Goal: Complete application form

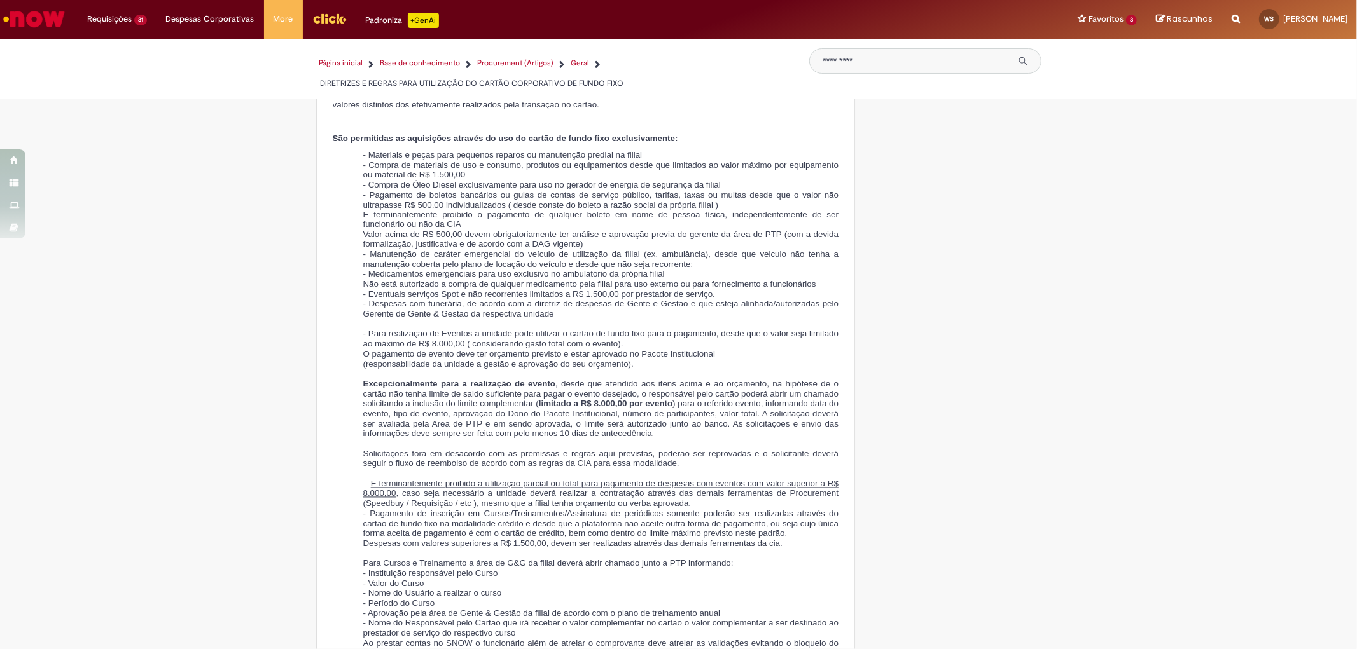
scroll to position [2120, 0]
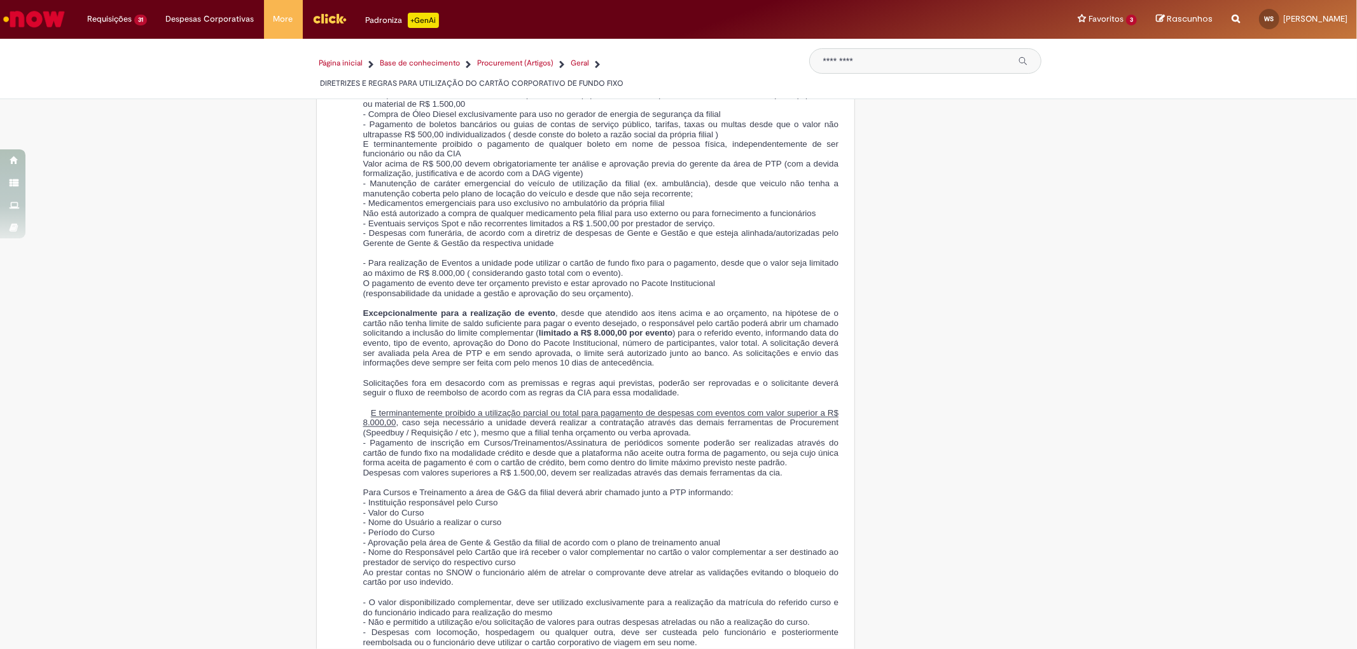
drag, startPoint x: 801, startPoint y: 0, endPoint x: 809, endPoint y: 277, distance: 277.4
click at [809, 277] on span "- Para realização de Eventos a unidade pode utilizar o cartão de fundo fixo par…" at bounding box center [601, 269] width 476 height 20
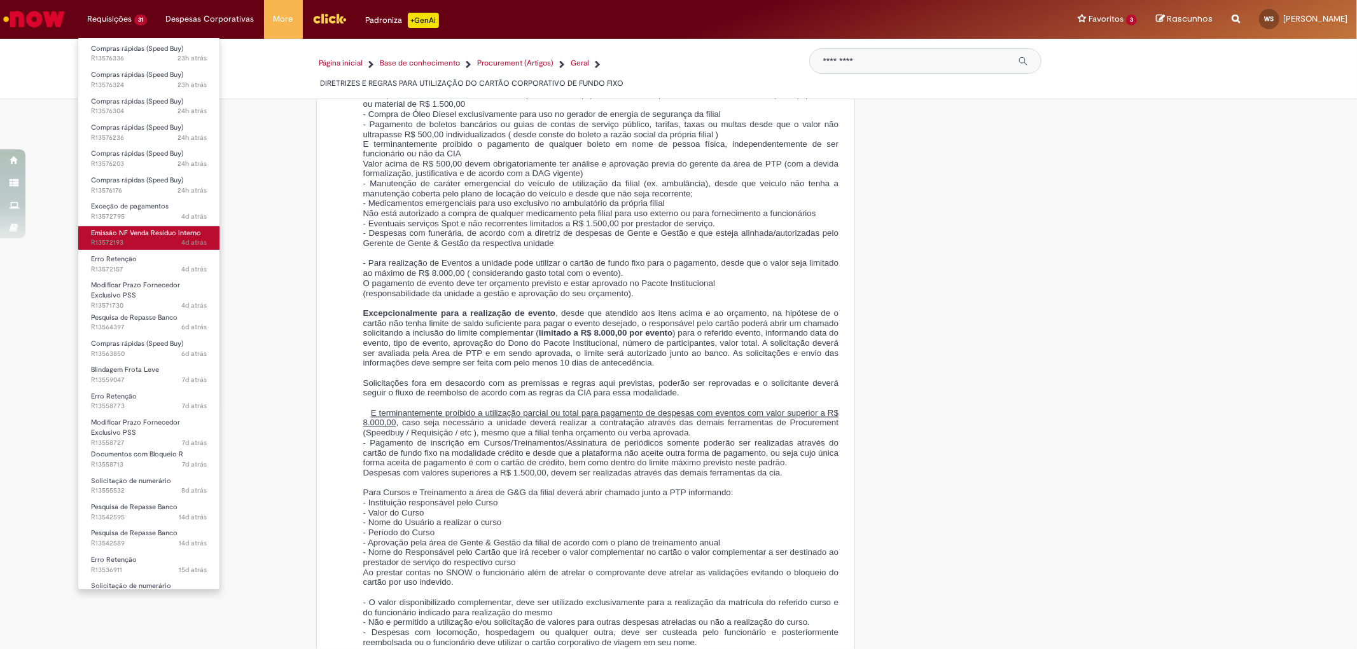
scroll to position [300, 0]
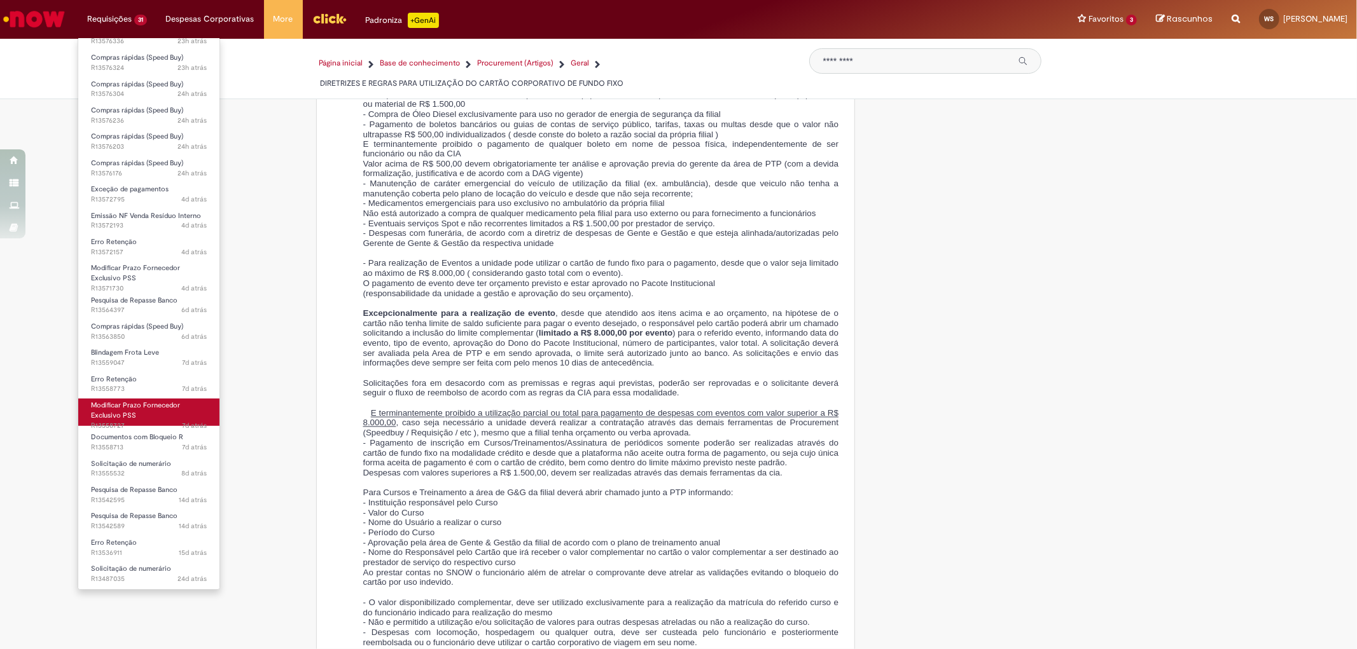
click at [155, 412] on link "Modificar Prazo Fornecedor Exclusivo PSS 7d atrás 7 dias atrás R13558727" at bounding box center [148, 412] width 141 height 27
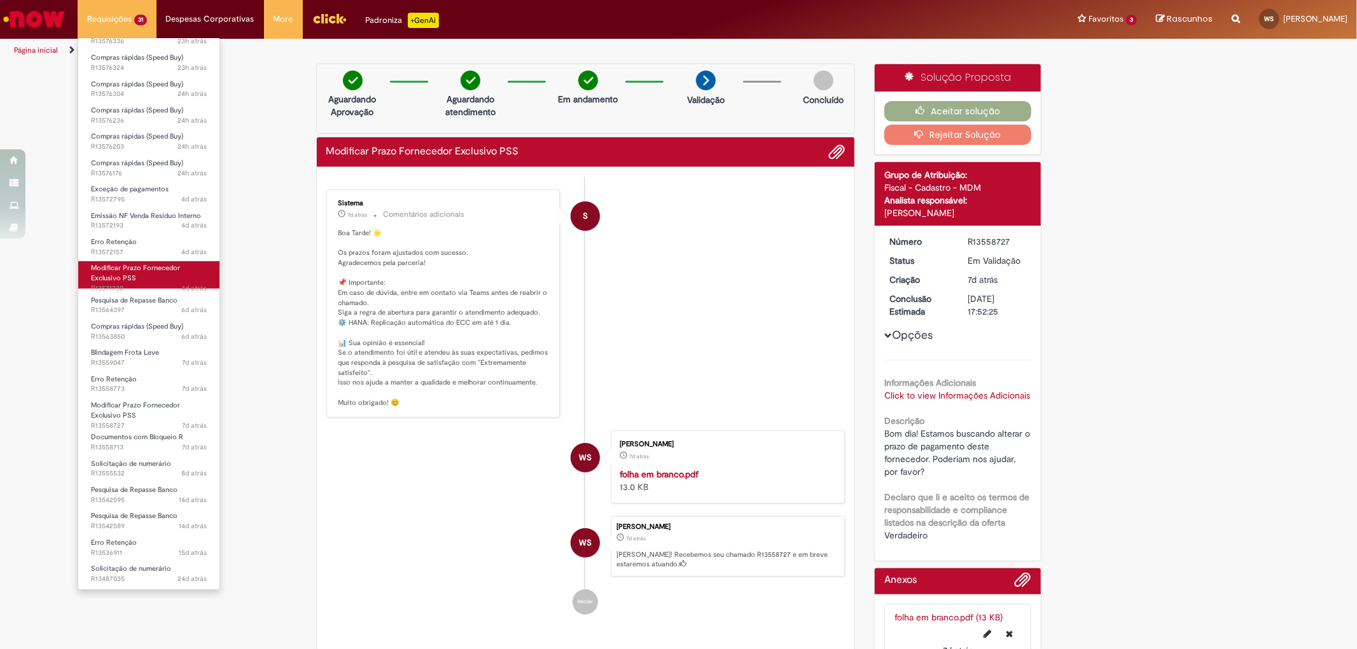
click at [148, 276] on link "Modificar Prazo Fornecedor Exclusivo PSS 4d atrás 4 dias atrás R13571730" at bounding box center [148, 274] width 141 height 27
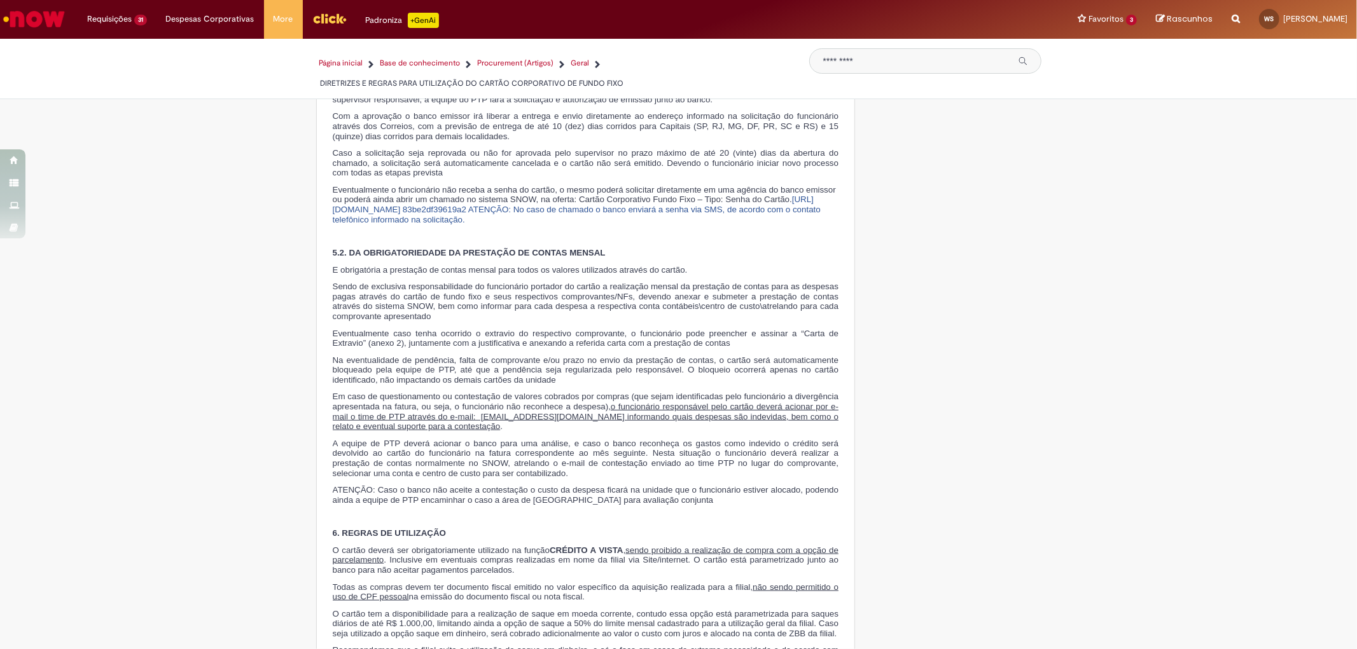
scroll to position [1625, 0]
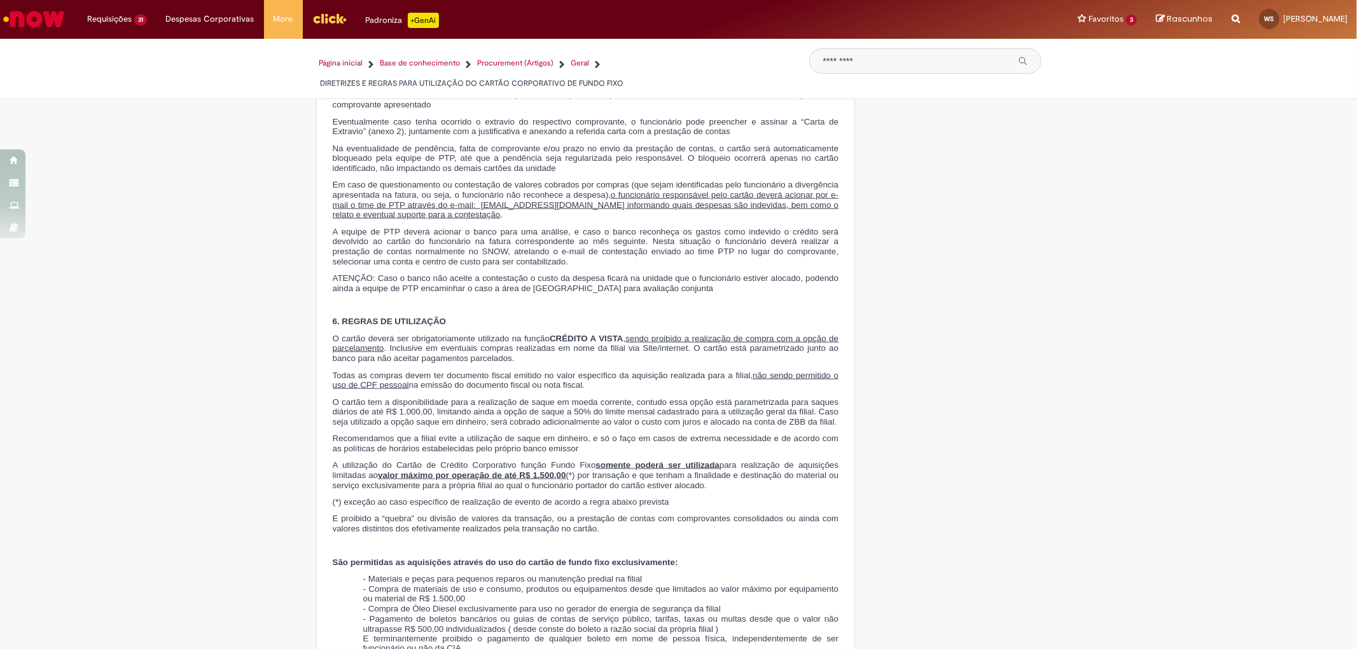
click at [652, 390] on span "Todas as compras devem ter documento fiscal emitido no valor específico da aqui…" at bounding box center [586, 381] width 506 height 20
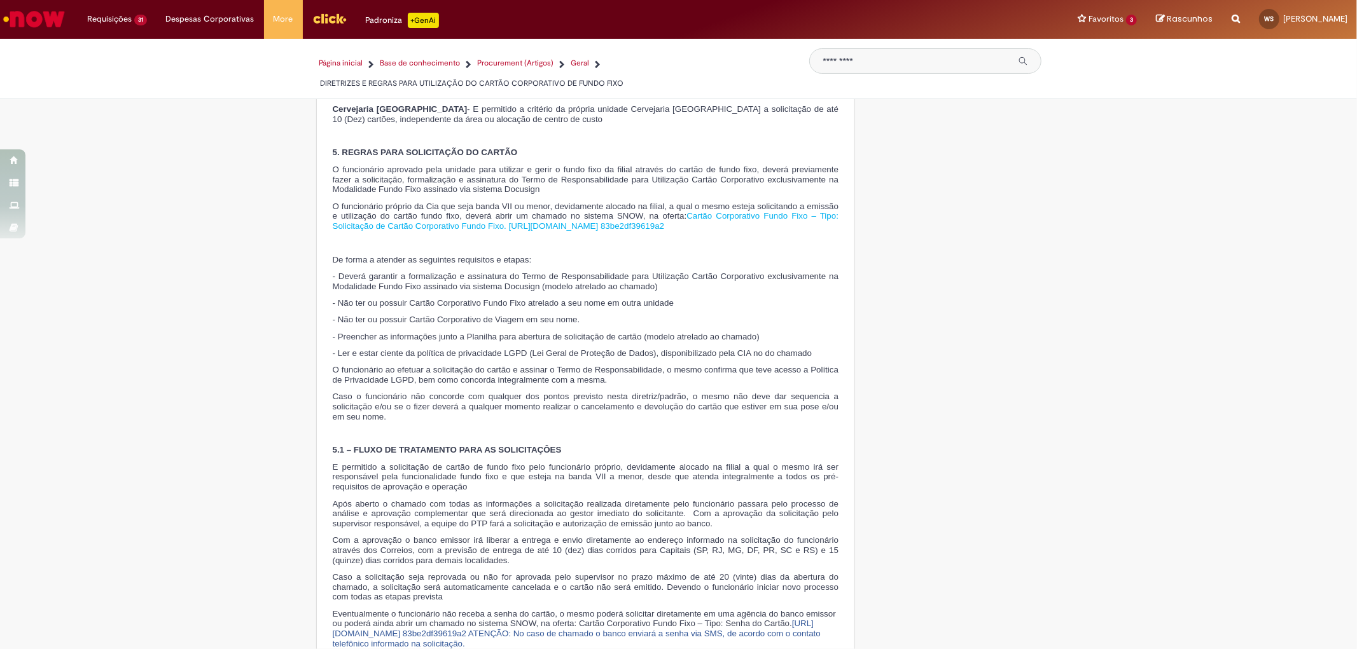
scroll to position [1130, 0]
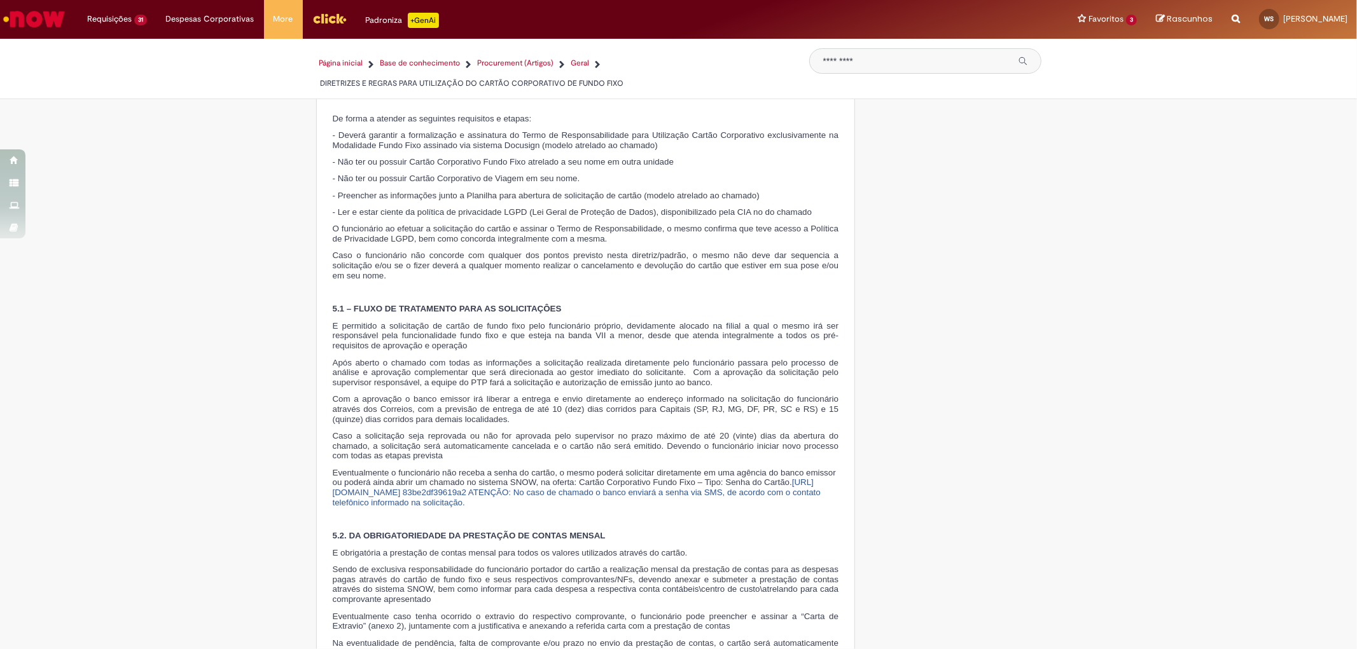
click at [693, 380] on span "Após aberto o chamado com todas as informações a solicitação realizada diretame…" at bounding box center [586, 372] width 506 height 29
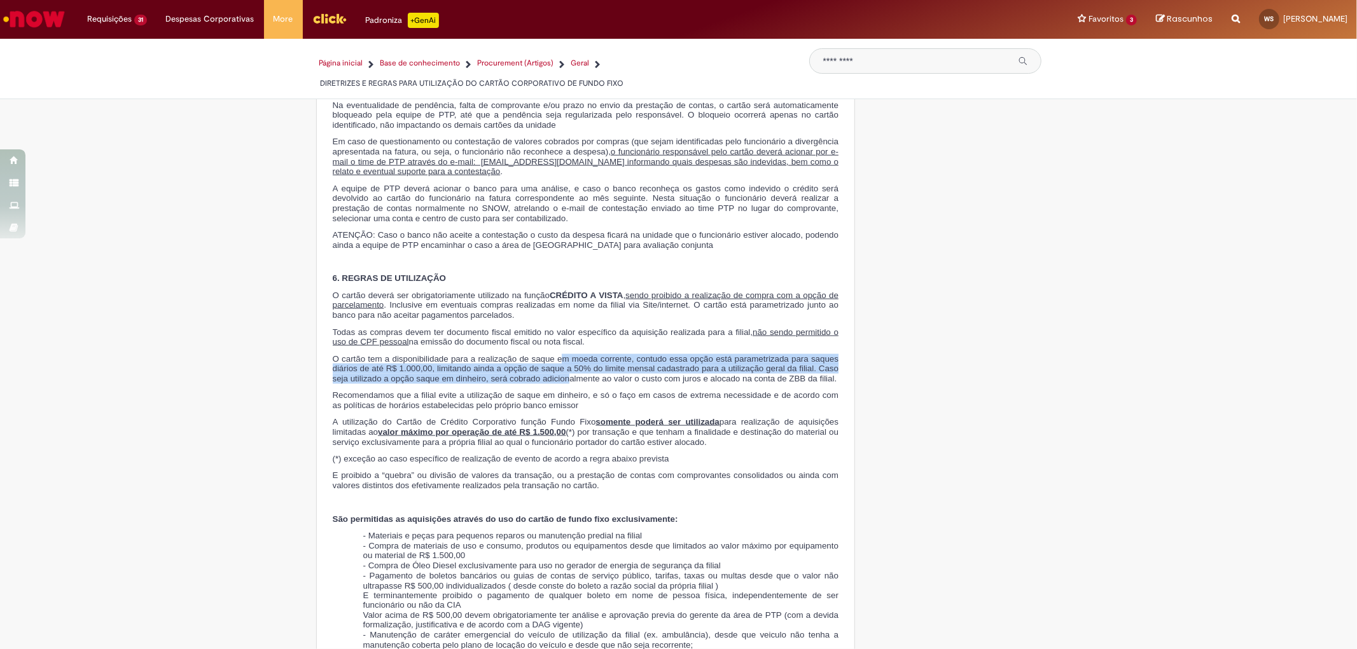
drag, startPoint x: 558, startPoint y: 372, endPoint x: 562, endPoint y: 394, distance: 22.7
click at [562, 384] on span "O cartão tem a disponibilidade para a realização de saque em moeda corrente, co…" at bounding box center [586, 368] width 506 height 29
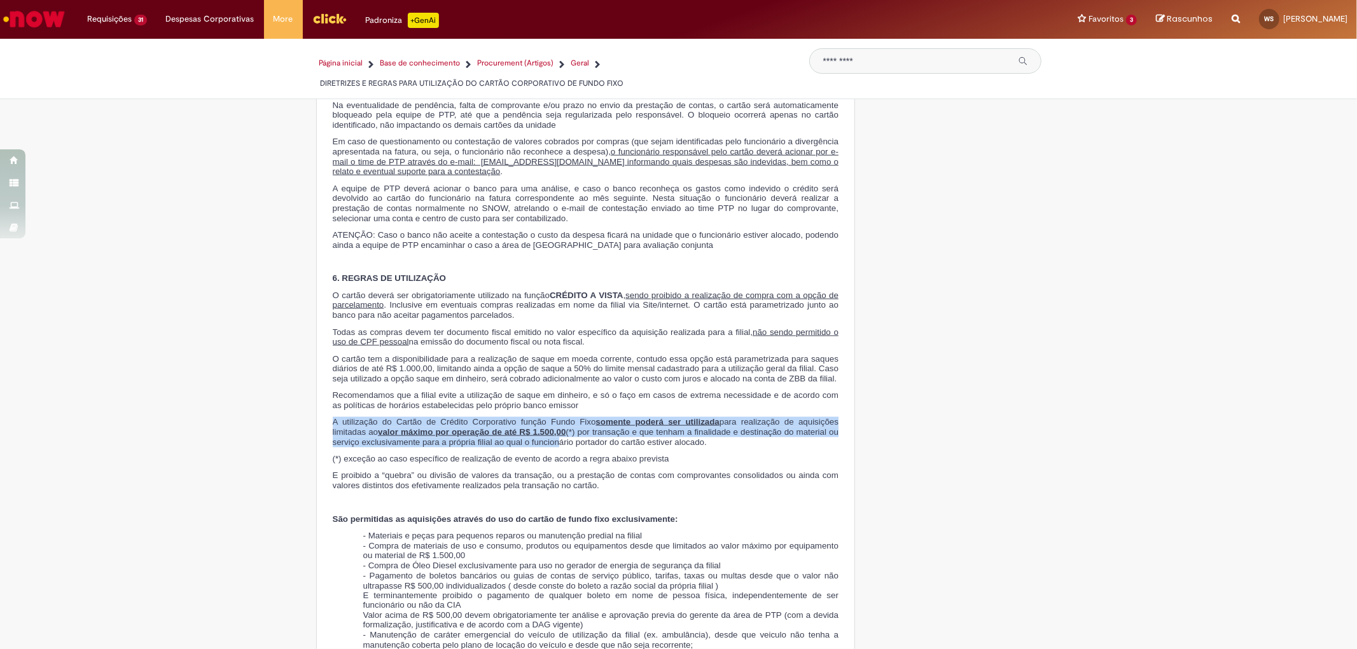
drag, startPoint x: 326, startPoint y: 442, endPoint x: 547, endPoint y: 459, distance: 221.9
click at [547, 446] on span "A utilização do Cartão de Crédito Corporativo função Fundo Fixo somente poderá …" at bounding box center [586, 431] width 506 height 29
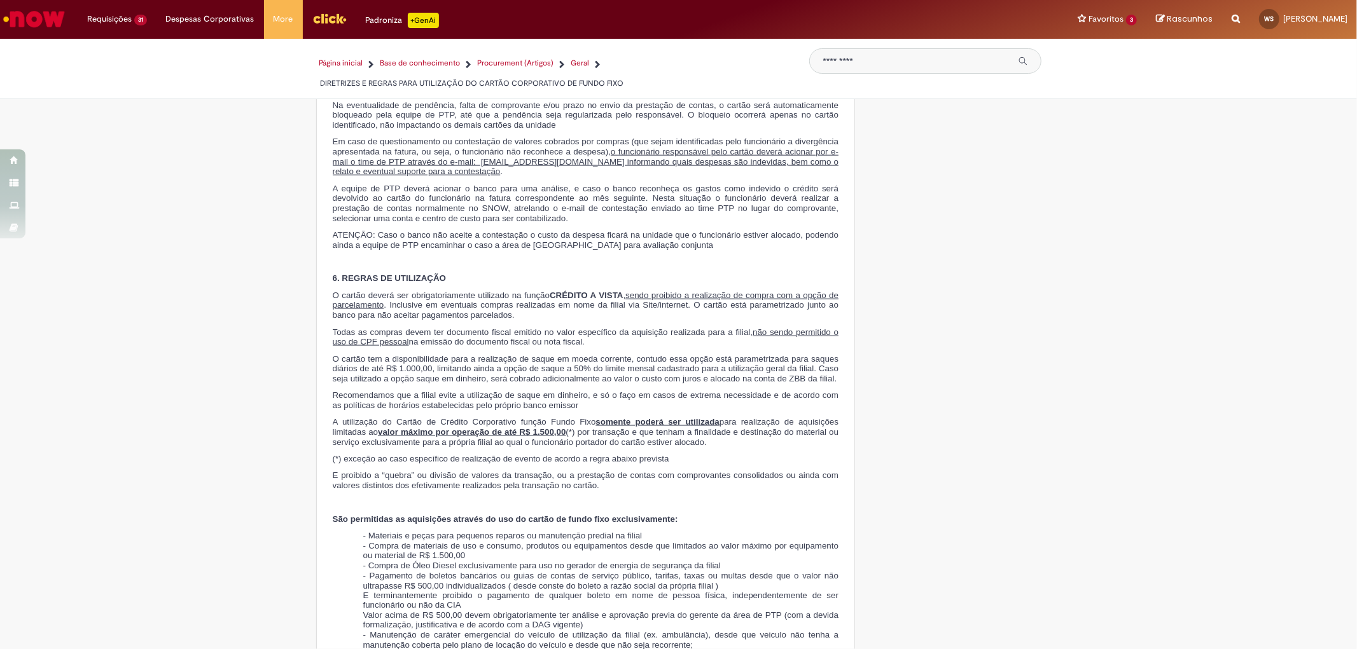
click at [529, 464] on span "(*) exceção ao caso específico de realização de evento de acordo a regra abaixo…" at bounding box center [501, 459] width 336 height 10
click at [541, 524] on span "São permitidas as aquisições através do uso do cartão de fundo fixo exclusivame…" at bounding box center [505, 520] width 345 height 10
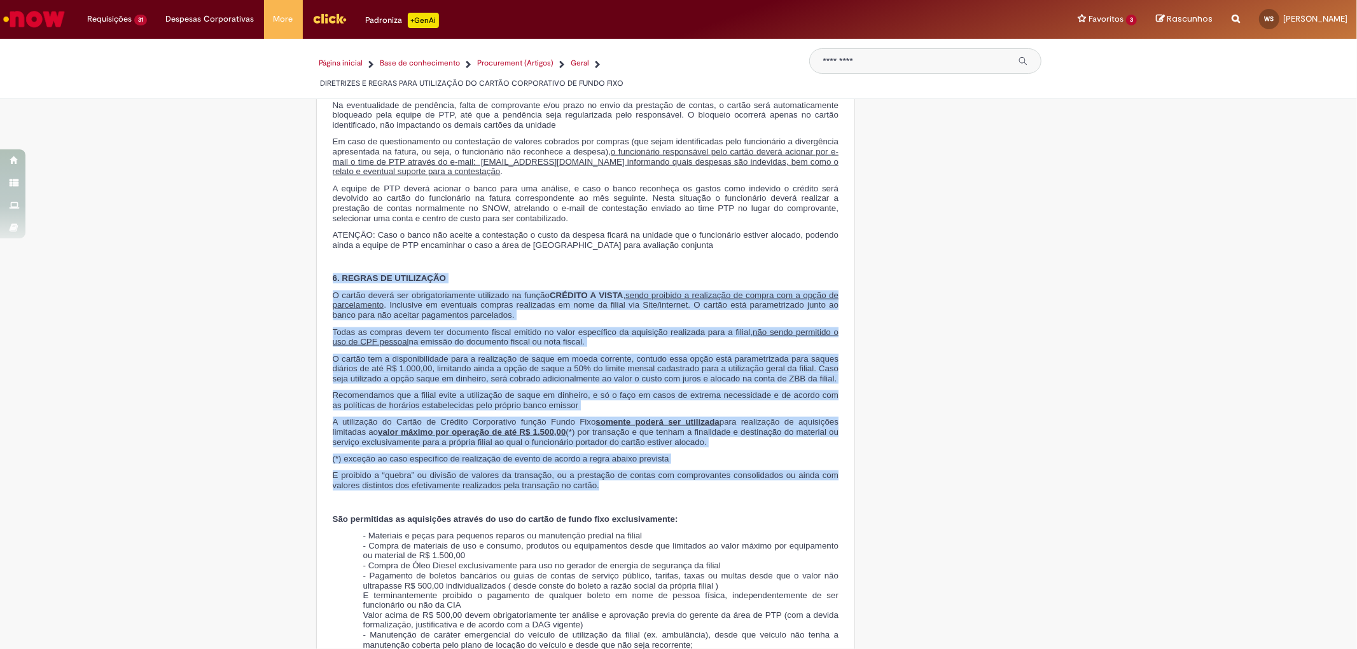
drag, startPoint x: 532, startPoint y: 479, endPoint x: 322, endPoint y: 289, distance: 283.3
drag, startPoint x: 325, startPoint y: 289, endPoint x: 618, endPoint y: 504, distance: 363.0
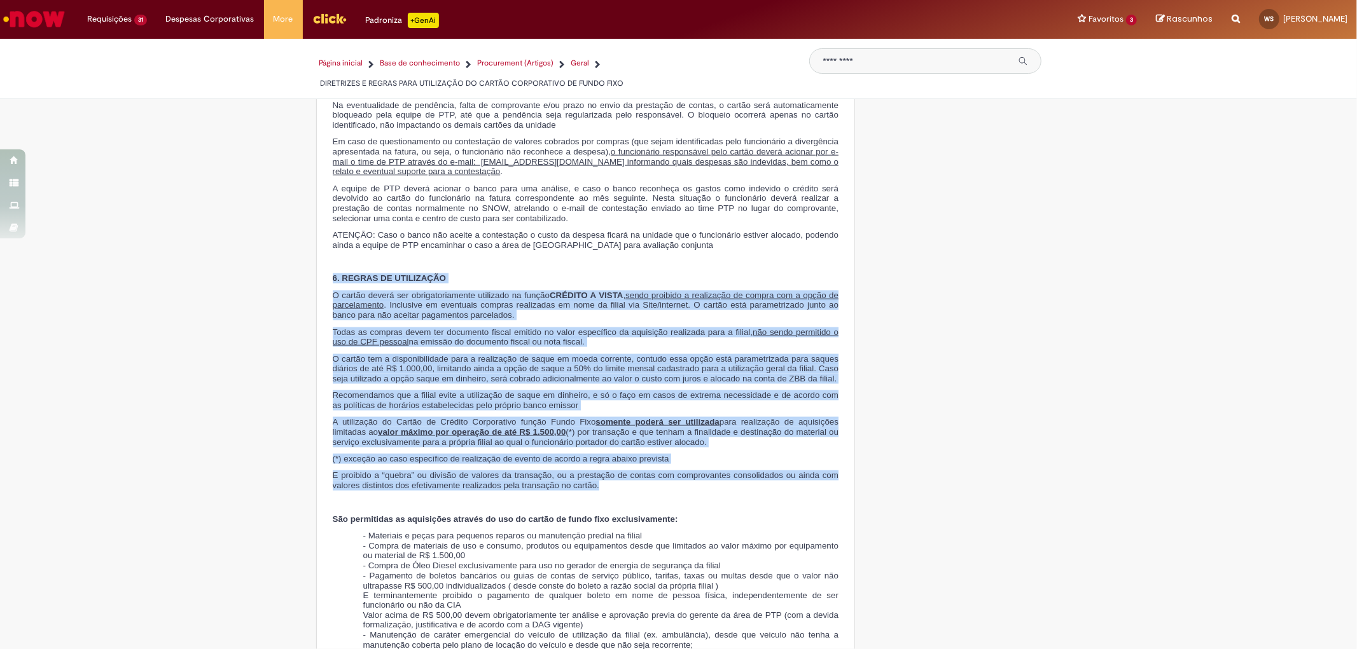
click at [618, 490] on p "E proibido a “quebra” ou divisão de valores da transação, ou a prestação de con…" at bounding box center [586, 481] width 506 height 20
drag, startPoint x: 618, startPoint y: 504, endPoint x: 328, endPoint y: 294, distance: 357.8
click at [333, 283] on span "6. REGRAS DE UTILIZAÇÃO" at bounding box center [389, 278] width 113 height 10
drag, startPoint x: 328, startPoint y: 294, endPoint x: 605, endPoint y: 497, distance: 343.5
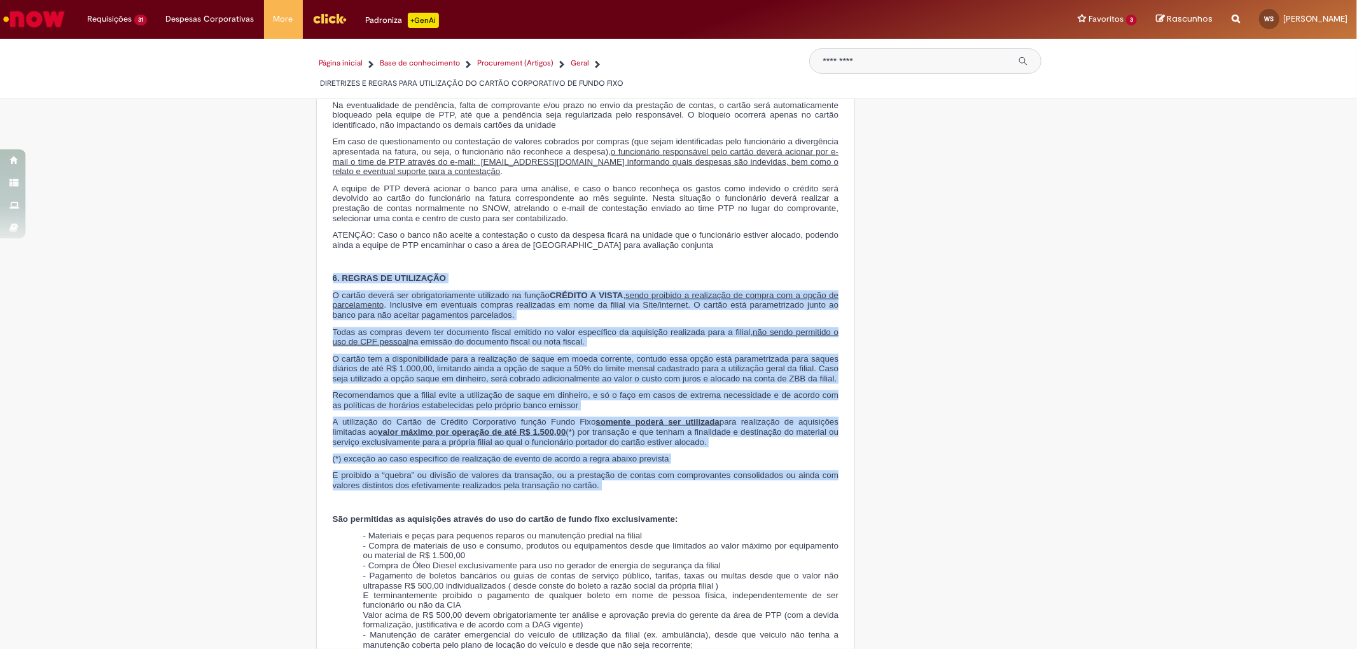
click at [605, 490] on p "E proibido a “quebra” ou divisão de valores da transação, ou a prestação de con…" at bounding box center [586, 481] width 506 height 20
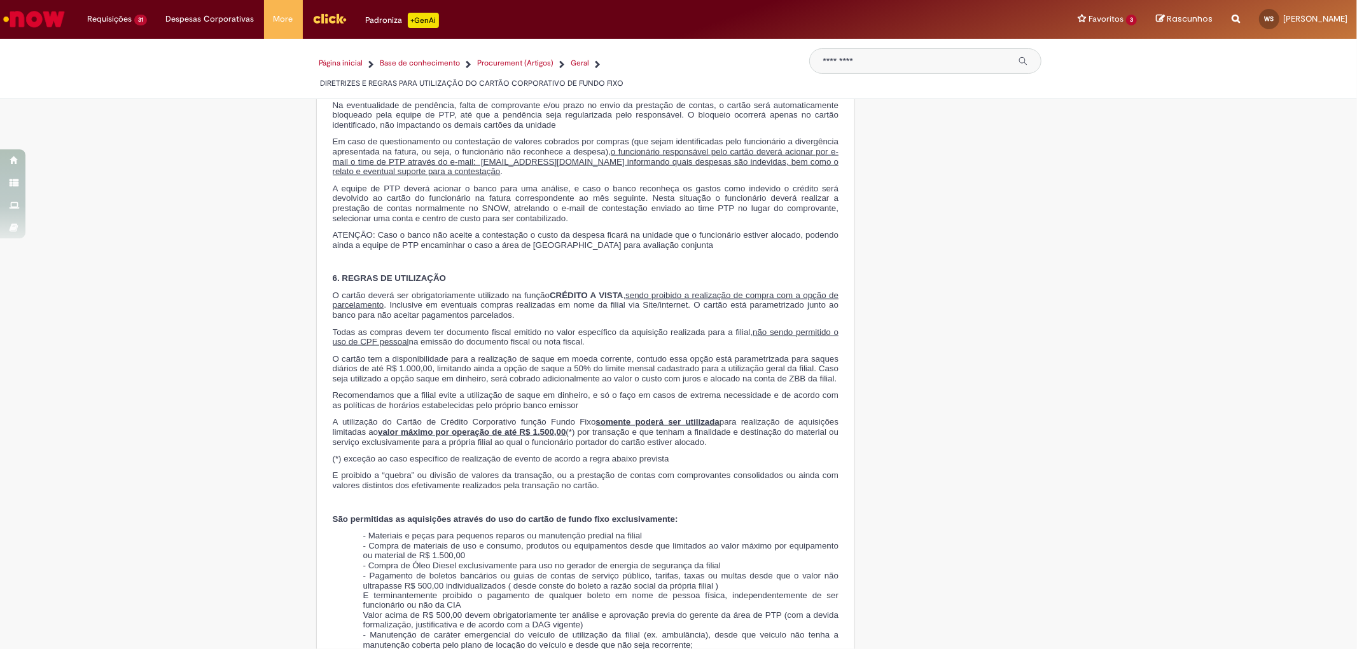
scroll to position [3822, 0]
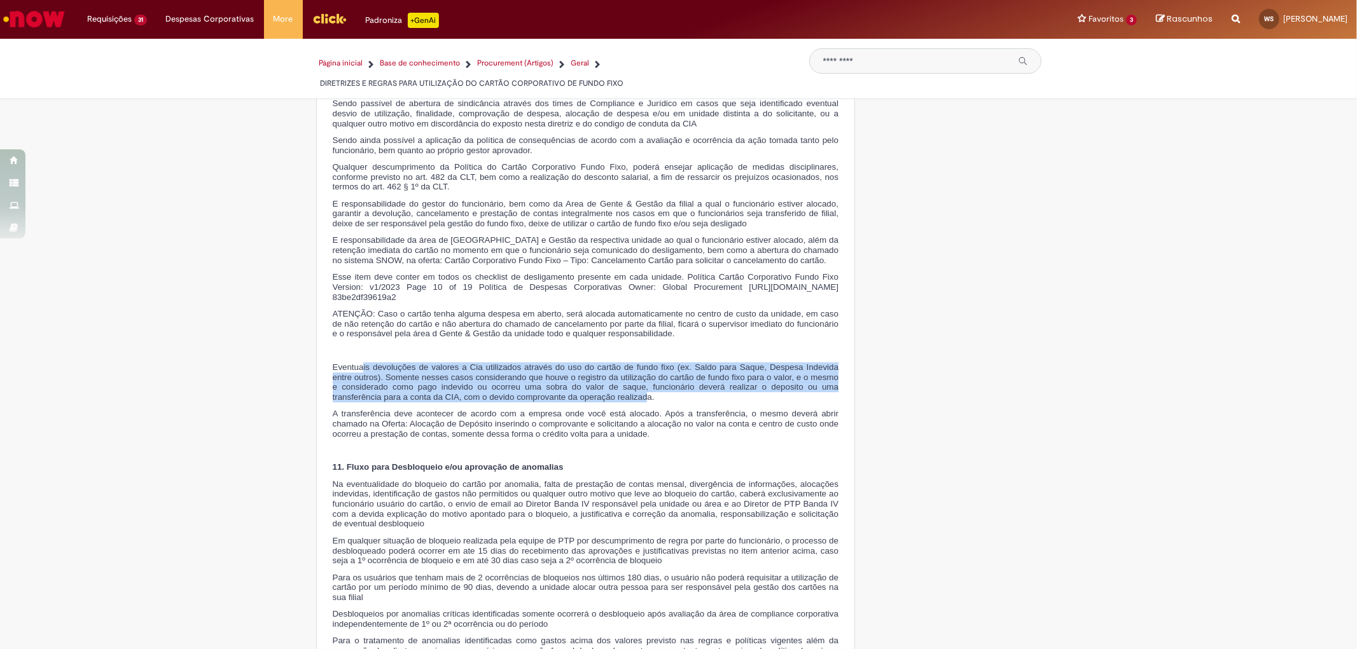
drag, startPoint x: 359, startPoint y: 374, endPoint x: 644, endPoint y: 405, distance: 286.6
click at [644, 402] on span "Eventuais devoluções de valores a Cia utilizados através do uso do cartão de fu…" at bounding box center [586, 382] width 506 height 39
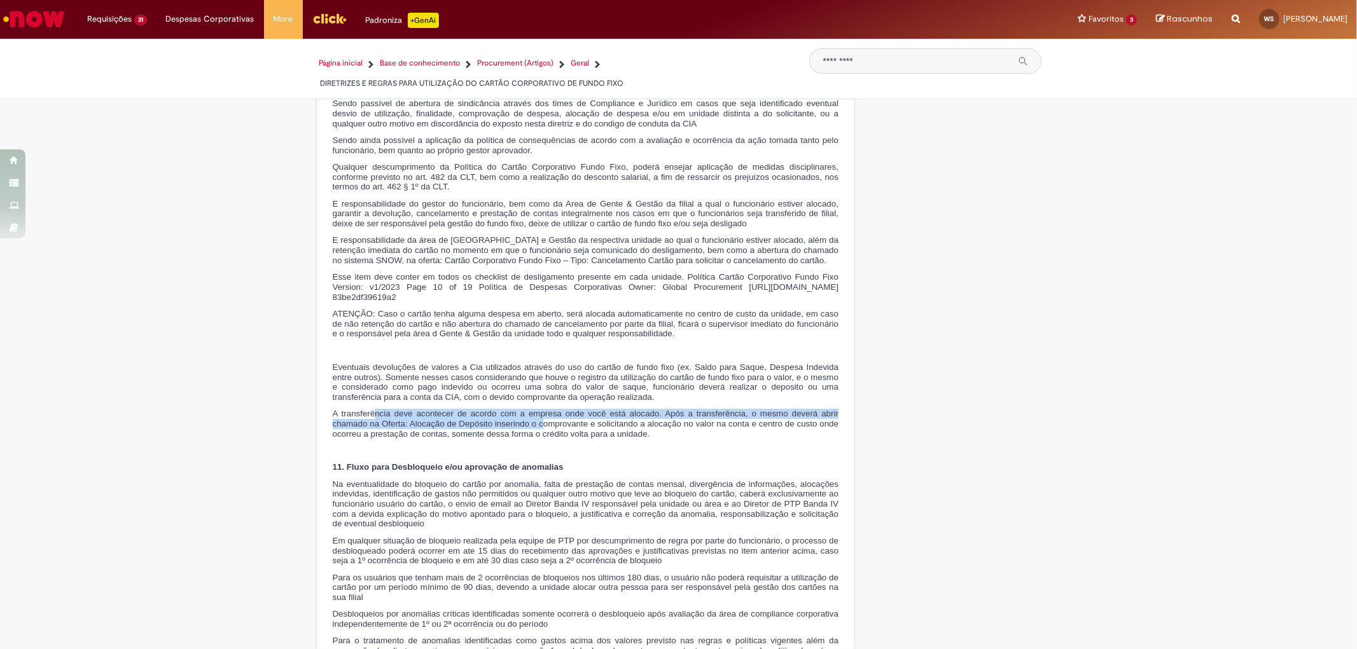
drag, startPoint x: 371, startPoint y: 422, endPoint x: 536, endPoint y: 431, distance: 165.0
click at [536, 431] on span "A transferência deve acontecer de acordo com a empresa onde você está alocado. …" at bounding box center [586, 423] width 506 height 29
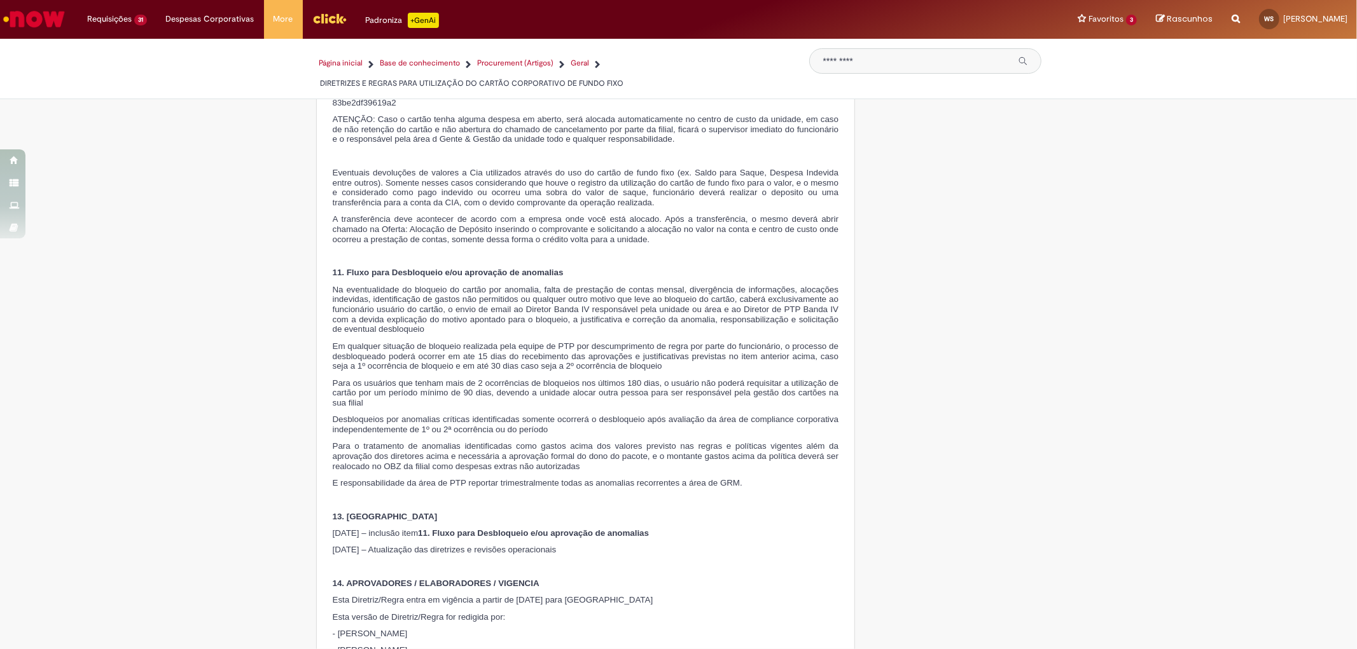
scroll to position [3805, 0]
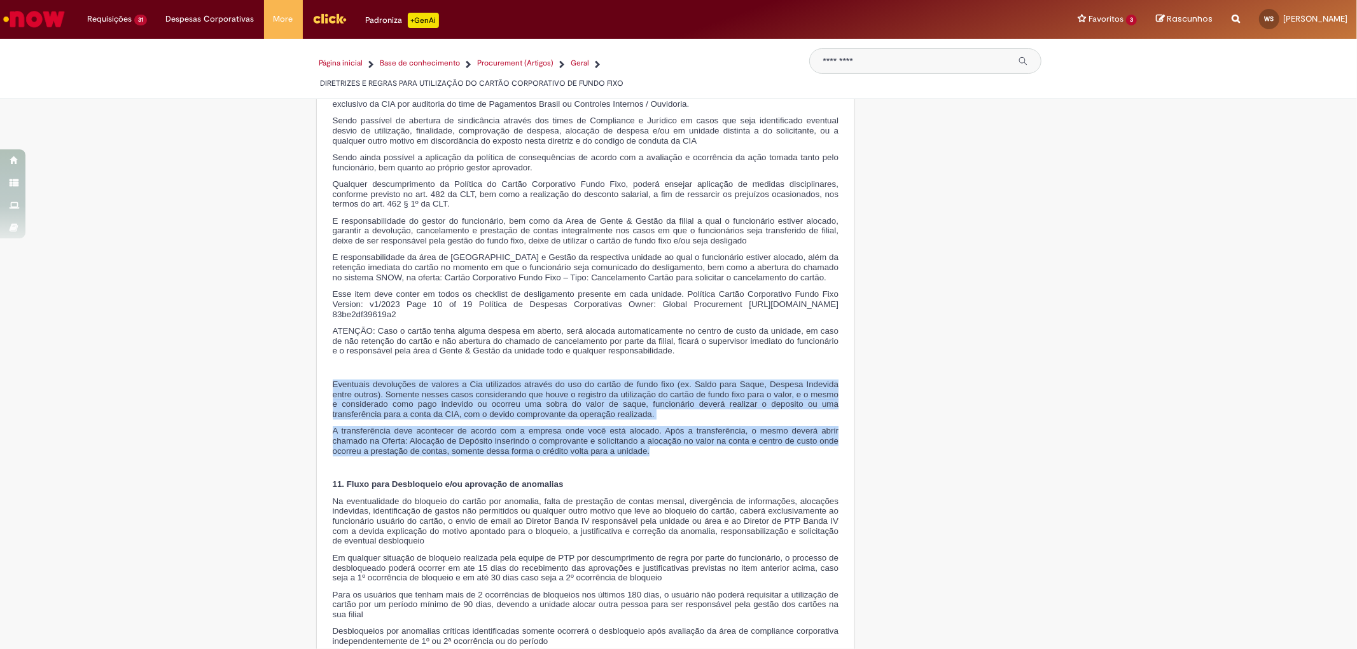
drag, startPoint x: 647, startPoint y: 460, endPoint x: 322, endPoint y: 389, distance: 333.5
drag, startPoint x: 322, startPoint y: 389, endPoint x: 655, endPoint y: 454, distance: 339.6
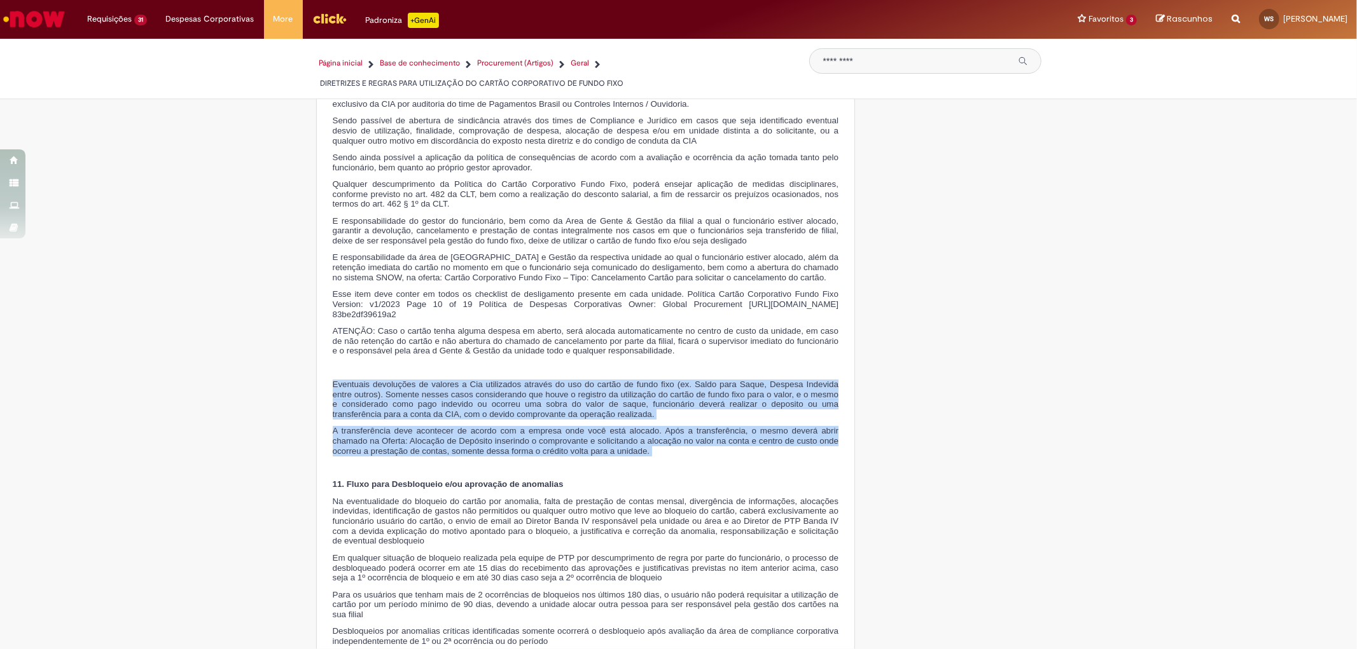
click at [655, 454] on p "A transferência deve acontecer de acordo com a empresa onde você está alocado. …" at bounding box center [586, 441] width 506 height 30
drag, startPoint x: 655, startPoint y: 459, endPoint x: 324, endPoint y: 391, distance: 337.6
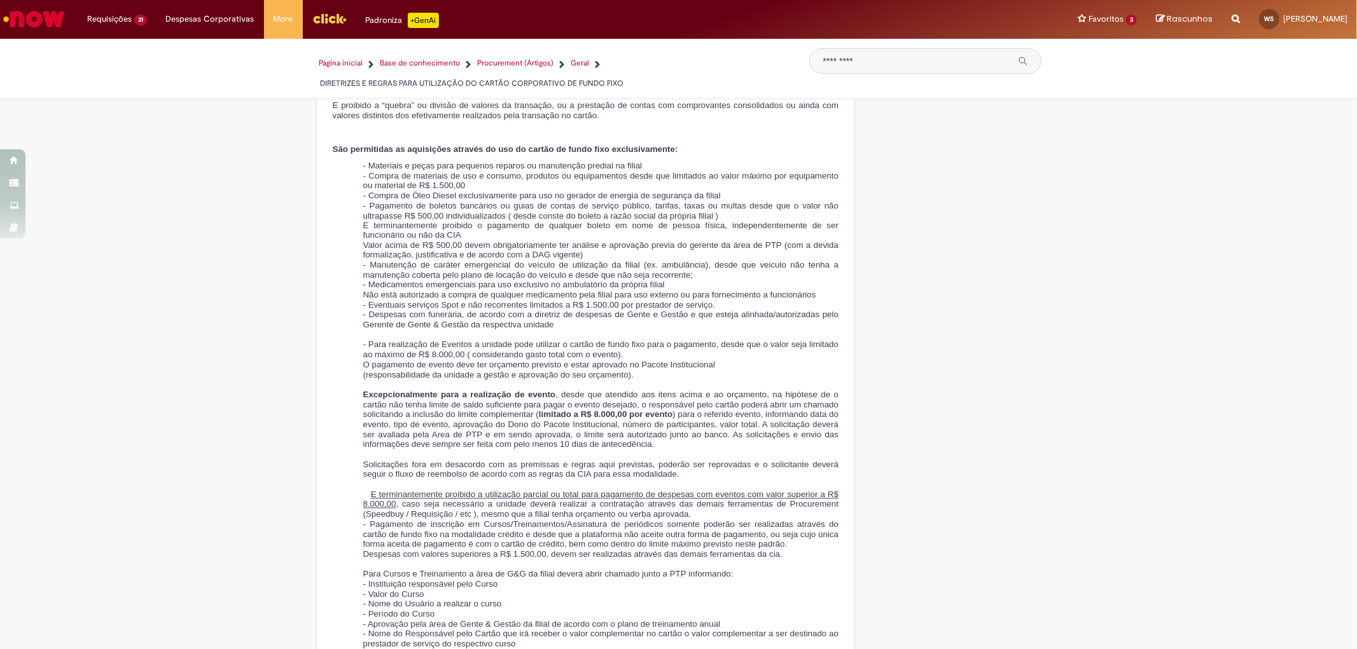
scroll to position [1705, 0]
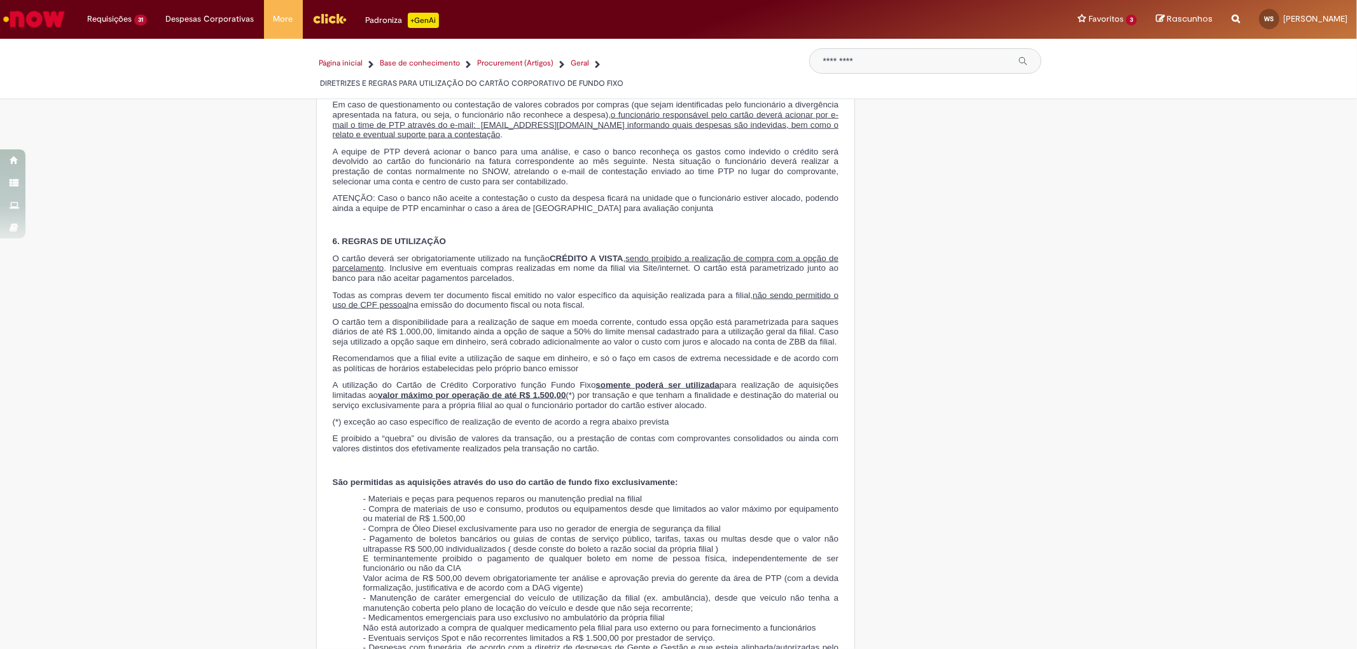
click at [632, 347] on span "O cartão tem a disponibilidade para a realização de saque em moeda corrente, co…" at bounding box center [586, 331] width 506 height 29
click at [493, 347] on span "O cartão tem a disponibilidade para a realização de saque em moeda corrente, co…" at bounding box center [586, 331] width 506 height 29
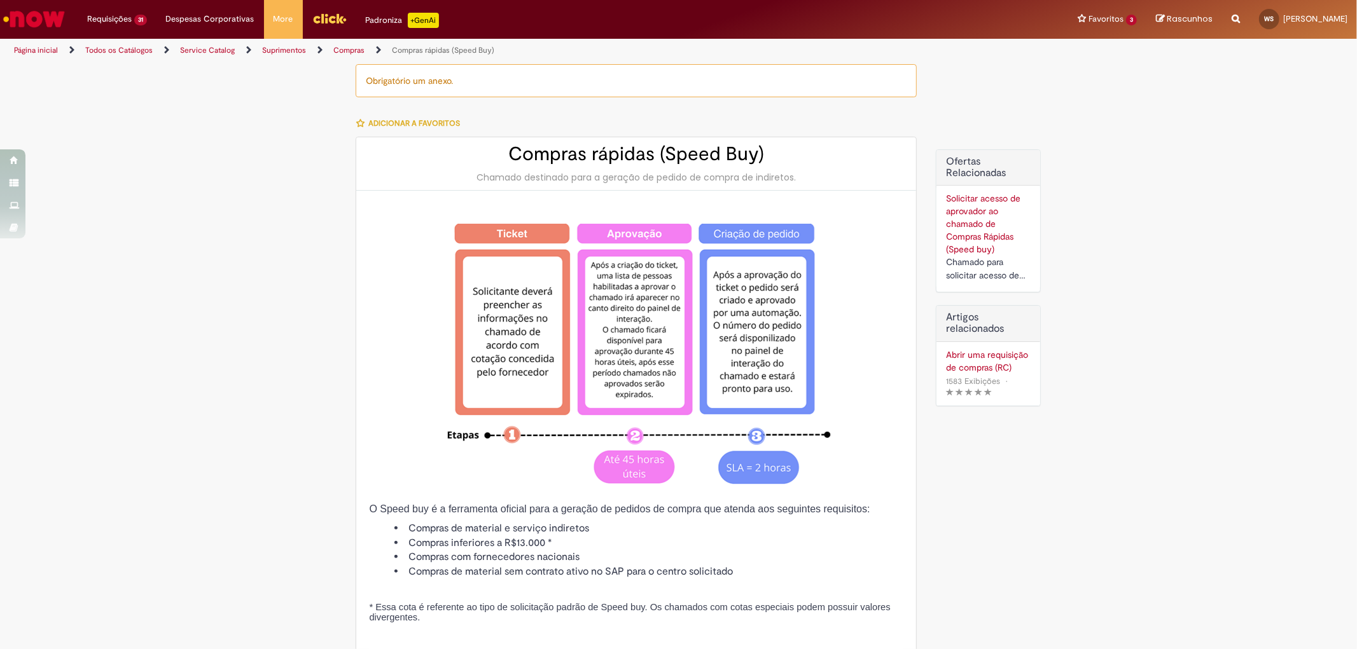
type input "********"
type input "**********"
type input "****"
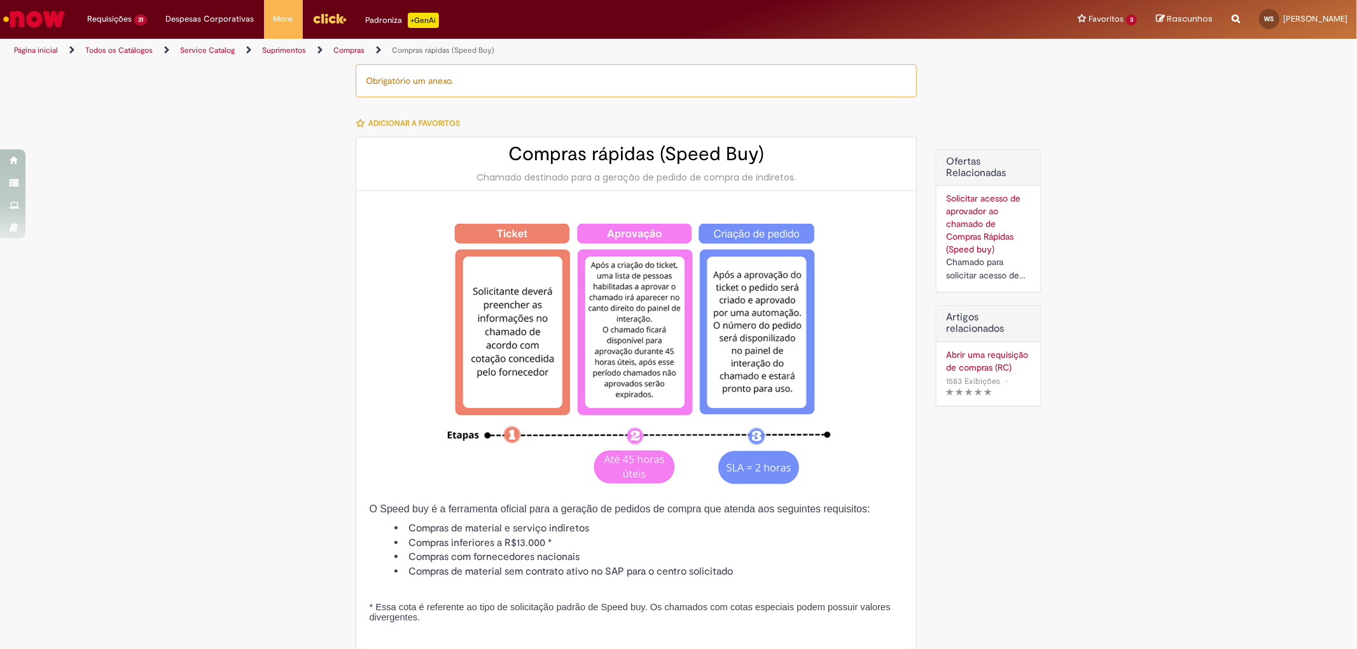
type input "**********"
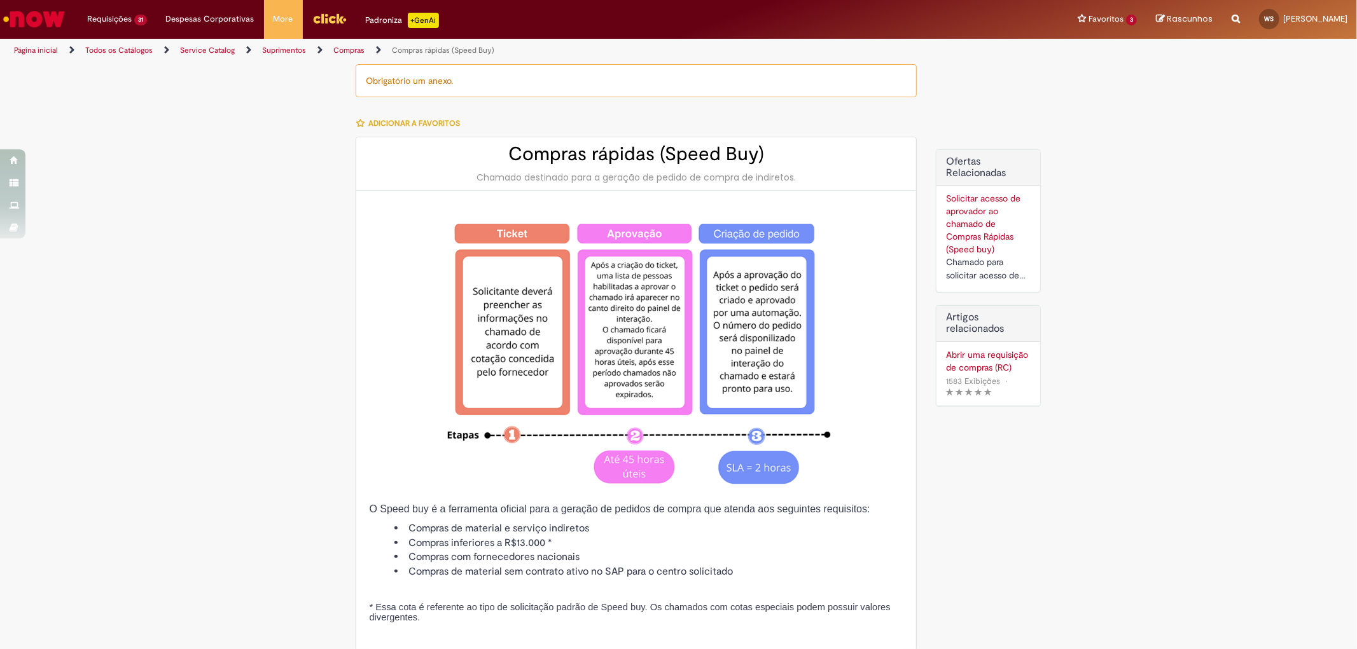
type input "**********"
